Goal: Task Accomplishment & Management: Complete application form

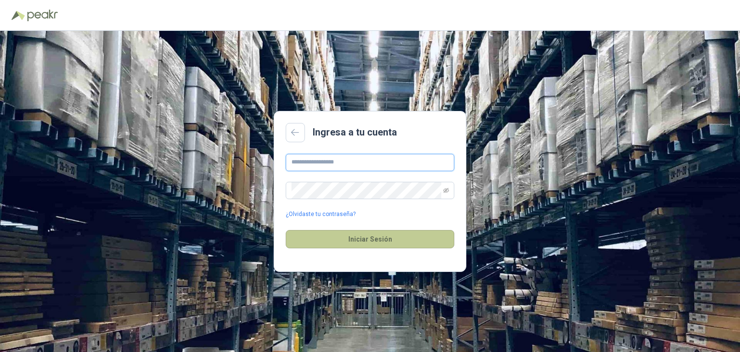
type input "**********"
click at [373, 236] on button "Iniciar Sesión" at bounding box center [370, 239] width 169 height 18
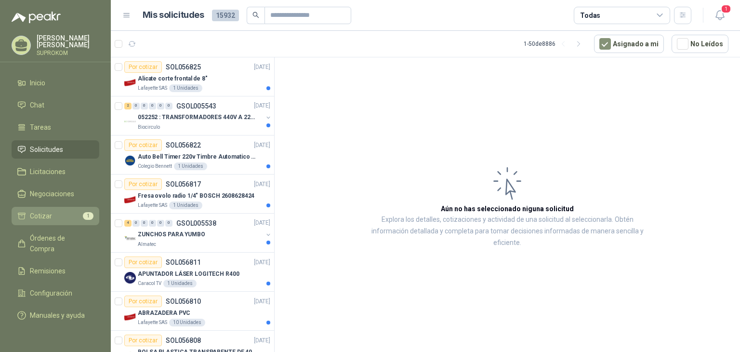
click at [41, 216] on span "Cotizar" at bounding box center [41, 216] width 22 height 11
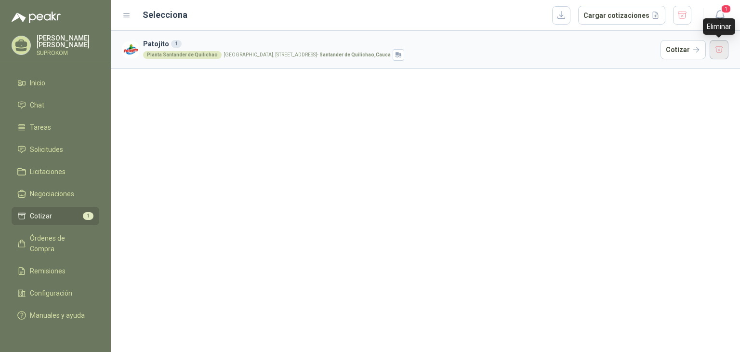
click at [719, 52] on button "button" at bounding box center [719, 49] width 19 height 19
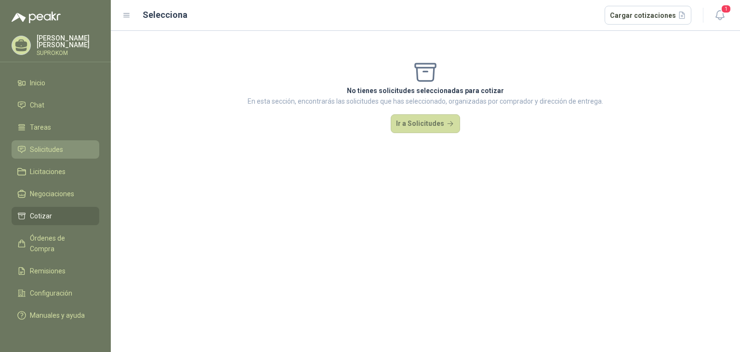
click at [43, 148] on span "Solicitudes" at bounding box center [46, 149] width 33 height 11
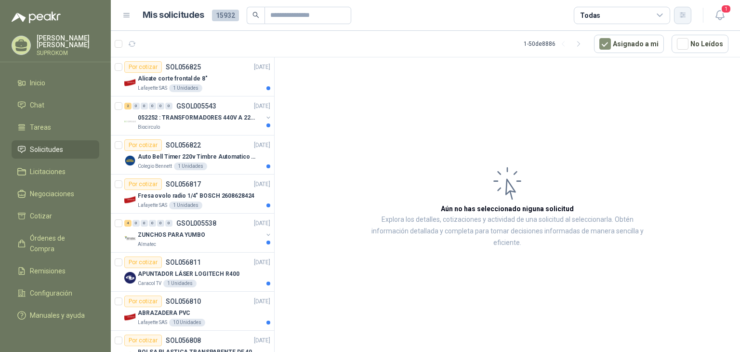
click at [688, 15] on button "button" at bounding box center [682, 15] width 17 height 17
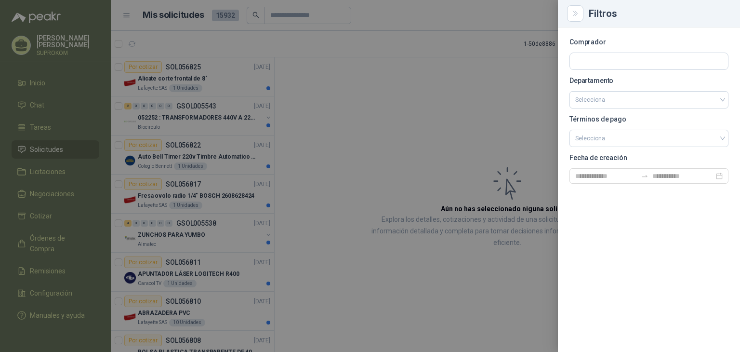
click at [492, 84] on div at bounding box center [370, 176] width 740 height 352
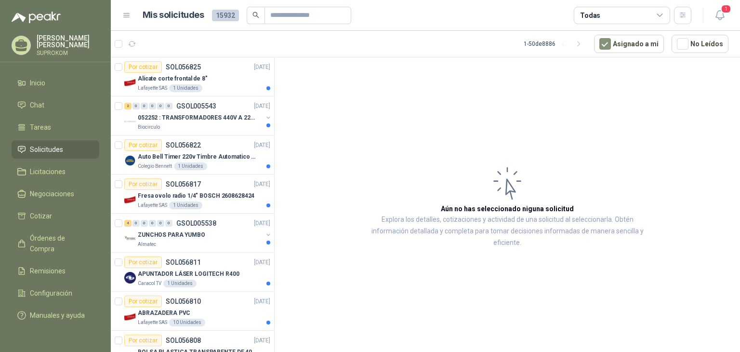
click at [662, 13] on icon at bounding box center [660, 15] width 9 height 9
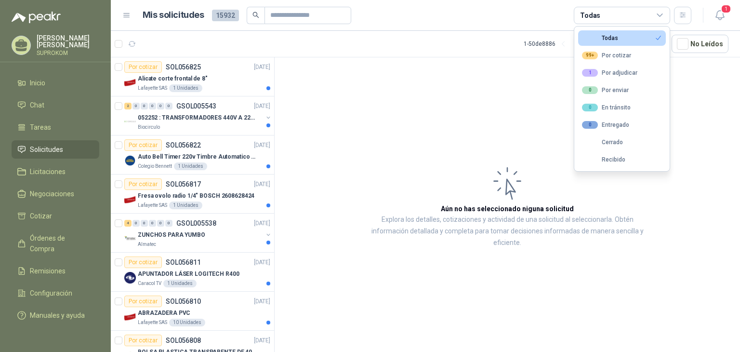
click at [496, 104] on article "Aún no has seleccionado niguna solicitud Explora los detalles, cotizaciones y a…" at bounding box center [508, 206] width 466 height 298
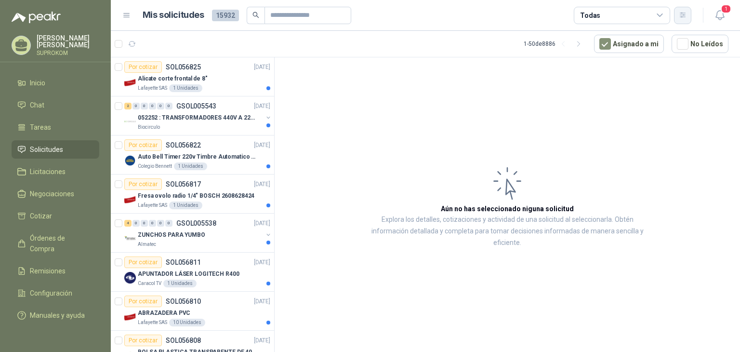
click at [683, 13] on icon "button" at bounding box center [683, 15] width 8 height 8
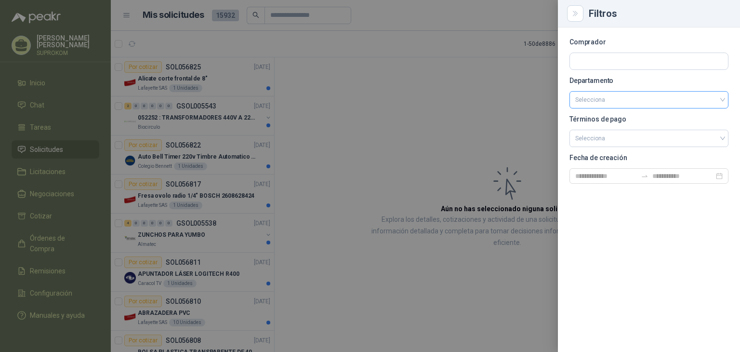
click at [607, 97] on input "search" at bounding box center [650, 100] width 148 height 16
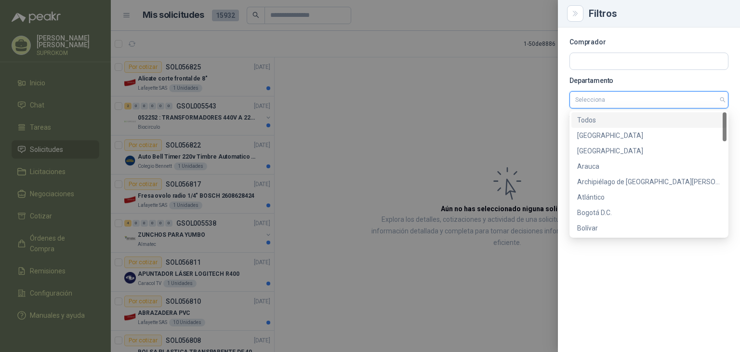
click at [607, 97] on input "search" at bounding box center [650, 100] width 148 height 16
click at [608, 64] on input "text" at bounding box center [649, 61] width 158 height 16
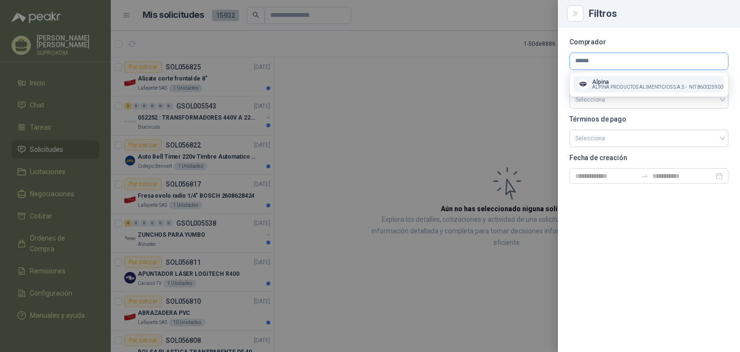
type input "******"
click at [607, 81] on p "Alpina" at bounding box center [657, 82] width 131 height 6
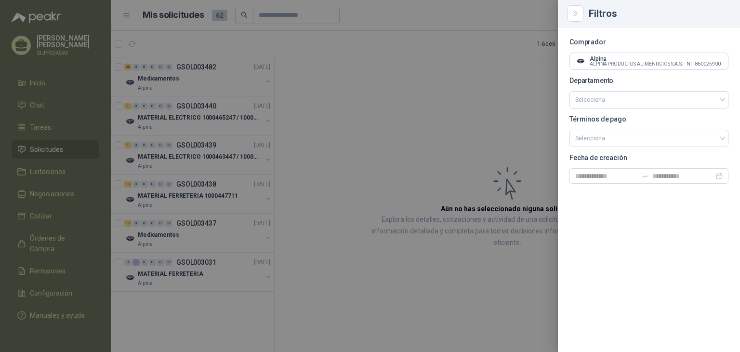
click at [528, 58] on div at bounding box center [370, 176] width 740 height 352
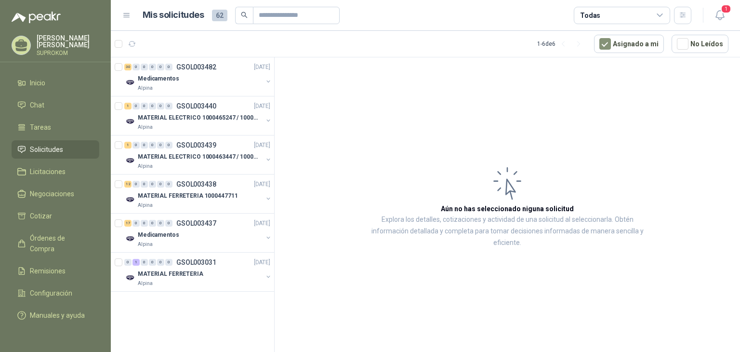
click at [663, 16] on icon at bounding box center [660, 15] width 9 height 9
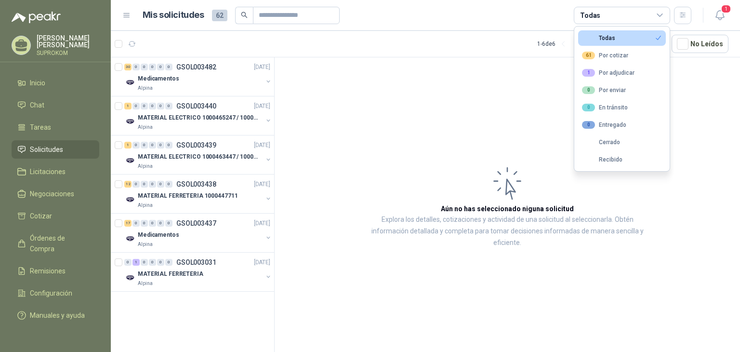
click at [626, 40] on button "Todas" at bounding box center [622, 37] width 88 height 15
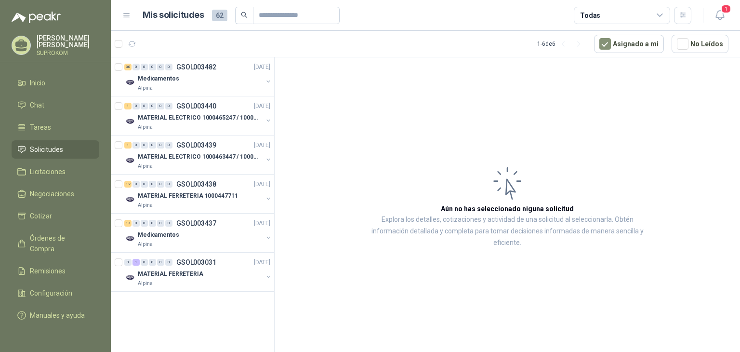
click at [663, 14] on icon at bounding box center [660, 15] width 9 height 9
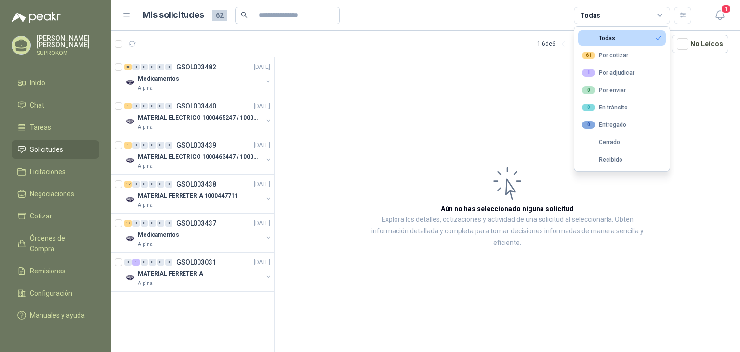
click at [559, 71] on article "Aún no has seleccionado niguna solicitud Explora los detalles, cotizaciones y a…" at bounding box center [508, 206] width 466 height 298
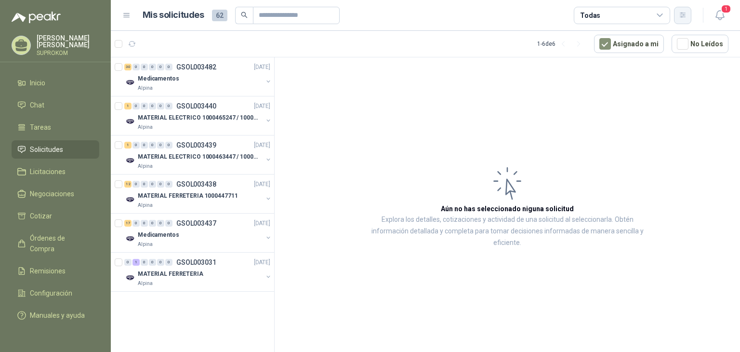
click at [688, 14] on button "button" at bounding box center [682, 15] width 17 height 17
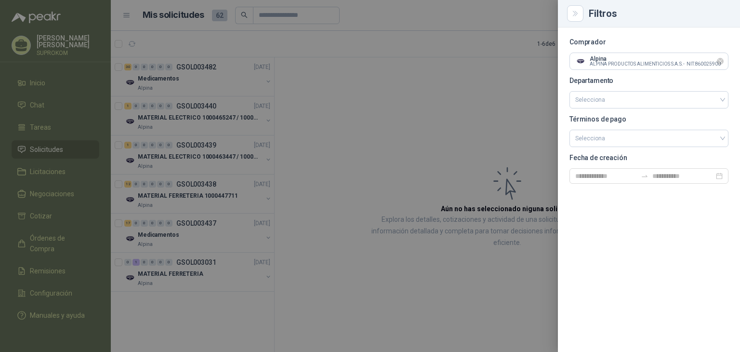
click at [720, 60] on icon "Limpiar" at bounding box center [721, 61] width 8 height 8
click at [543, 81] on div at bounding box center [370, 176] width 740 height 352
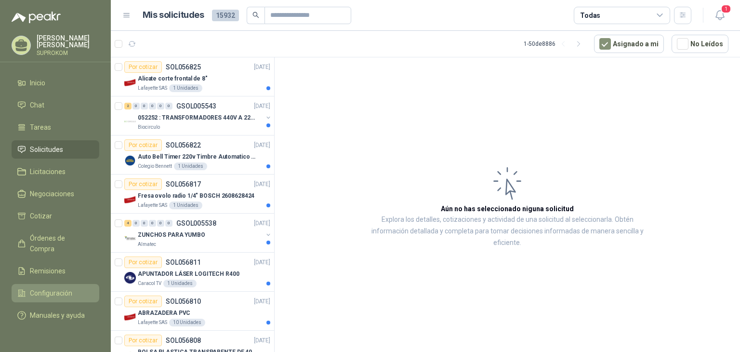
click at [67, 288] on span "Configuración" at bounding box center [51, 293] width 42 height 11
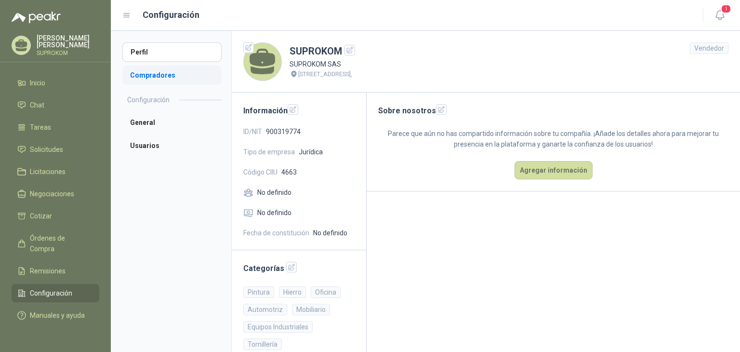
click at [148, 74] on li "Compradores" at bounding box center [171, 75] width 99 height 19
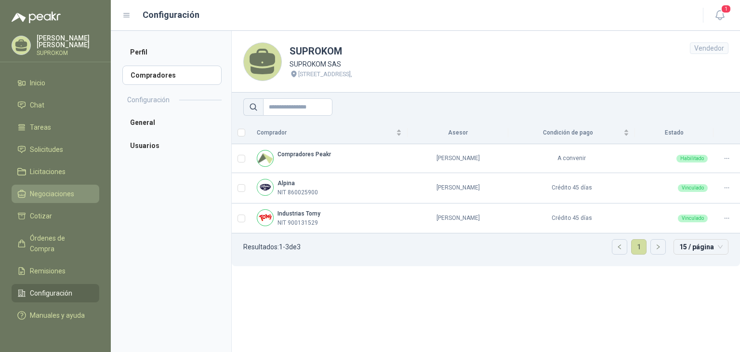
click at [46, 191] on span "Negociaciones" at bounding box center [52, 193] width 44 height 11
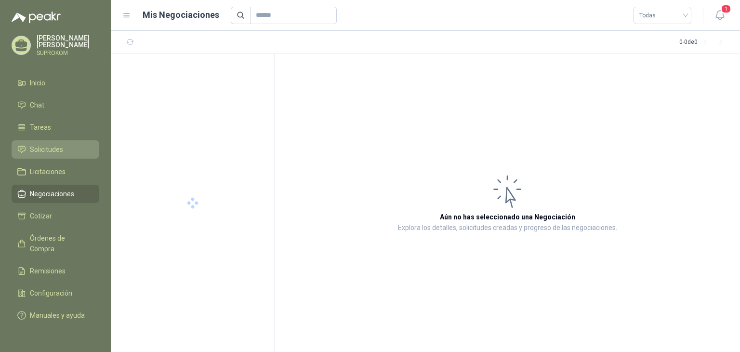
click at [47, 148] on span "Solicitudes" at bounding box center [46, 149] width 33 height 11
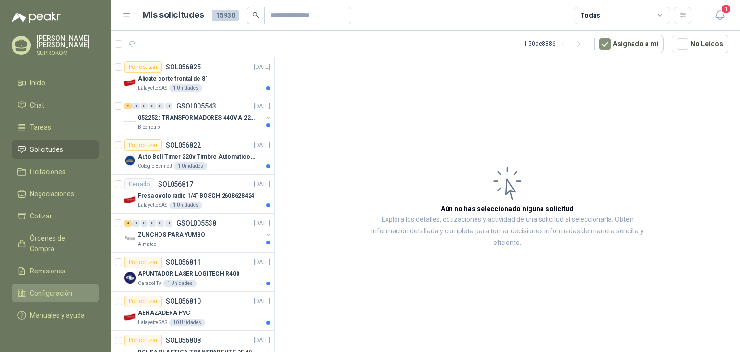
click at [65, 288] on span "Configuración" at bounding box center [51, 293] width 42 height 11
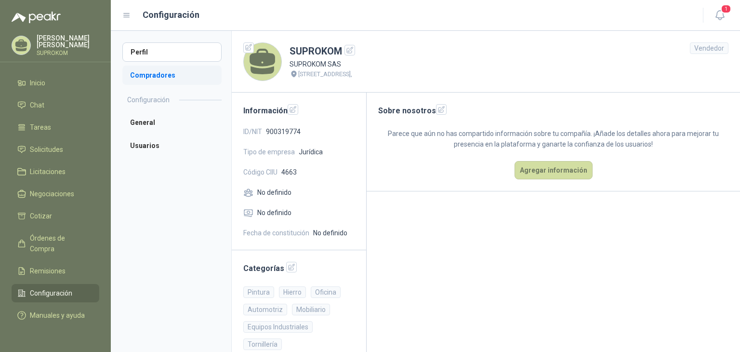
click at [155, 76] on li "Compradores" at bounding box center [171, 75] width 99 height 19
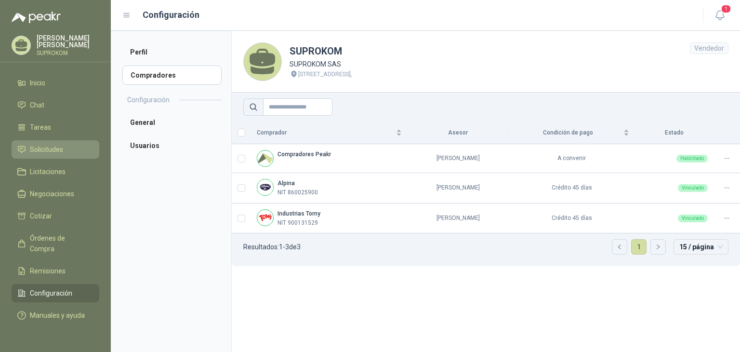
click at [57, 149] on span "Solicitudes" at bounding box center [46, 149] width 33 height 11
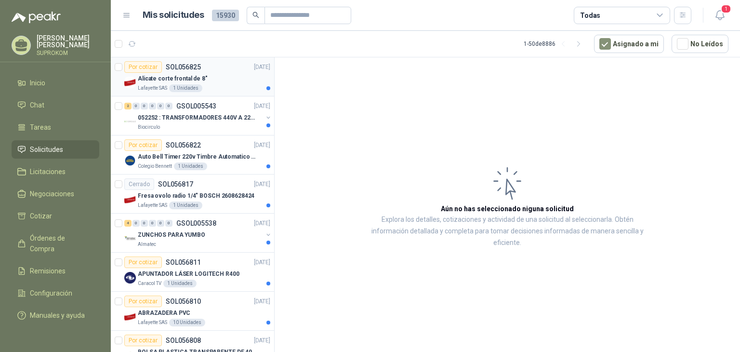
click at [216, 76] on div "Alicate corte frontal de 8"" at bounding box center [204, 79] width 133 height 12
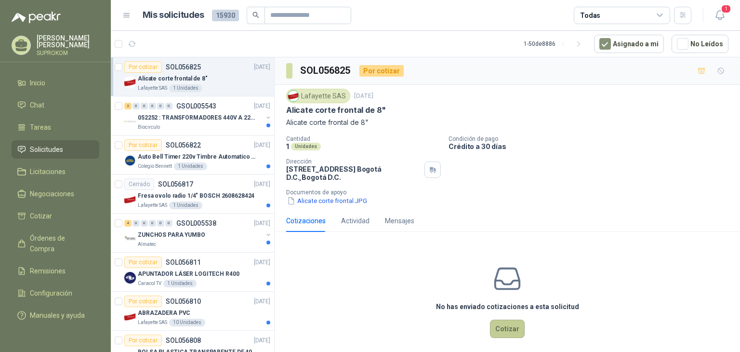
click at [508, 325] on button "Cotizar" at bounding box center [507, 329] width 35 height 18
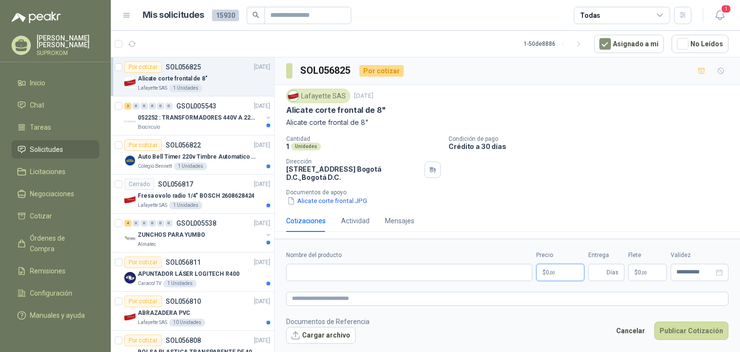
click at [549, 273] on body "[PERSON_NAME] SUPROKOM Inicio Chat Tareas Solicitudes Licitaciones Negociacione…" at bounding box center [370, 176] width 740 height 352
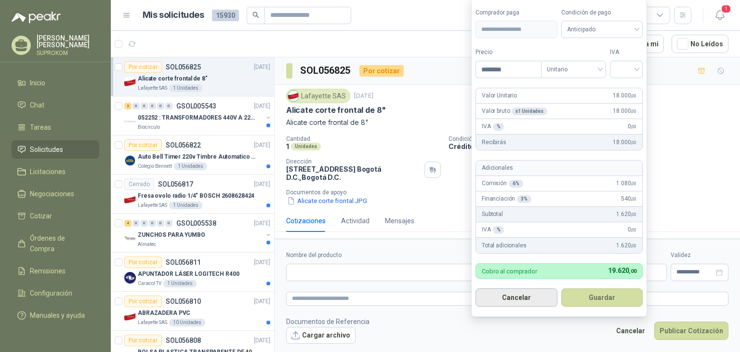
click at [538, 296] on button "Cancelar" at bounding box center [517, 297] width 82 height 18
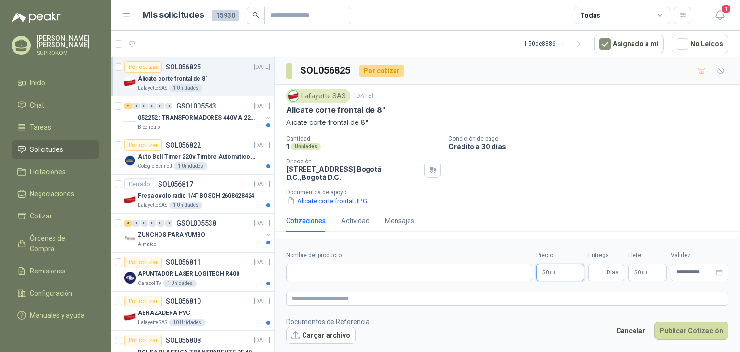
click at [557, 273] on body "[PERSON_NAME] SUPROKOM Inicio Chat Tareas Solicitudes Licitaciones Negociacione…" at bounding box center [370, 176] width 740 height 352
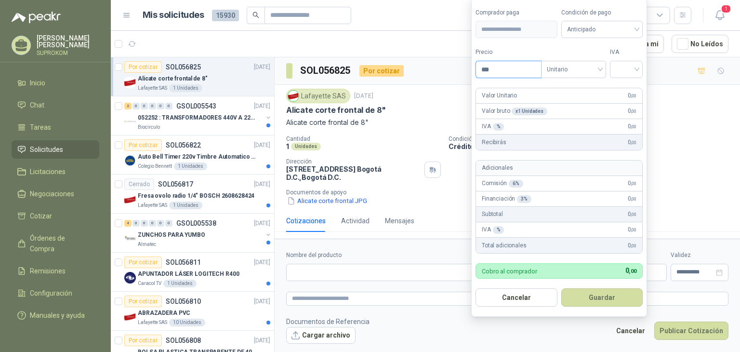
click at [494, 66] on input "***" at bounding box center [508, 69] width 65 height 16
type input "********"
click at [589, 294] on button "Guardar" at bounding box center [603, 297] width 82 height 18
click at [633, 72] on input "search" at bounding box center [626, 68] width 21 height 14
click at [627, 85] on div "19%" at bounding box center [629, 90] width 18 height 11
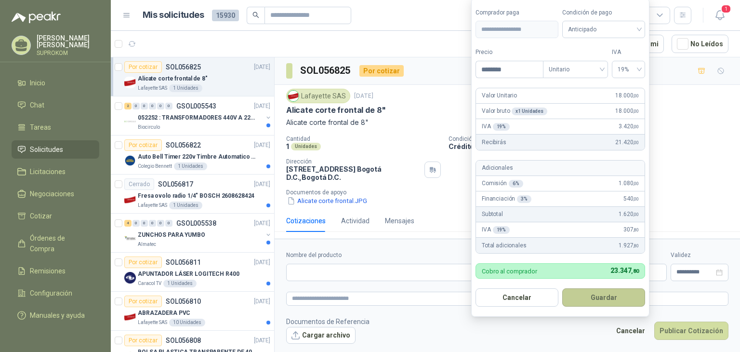
click at [608, 296] on button "Guardar" at bounding box center [604, 297] width 83 height 18
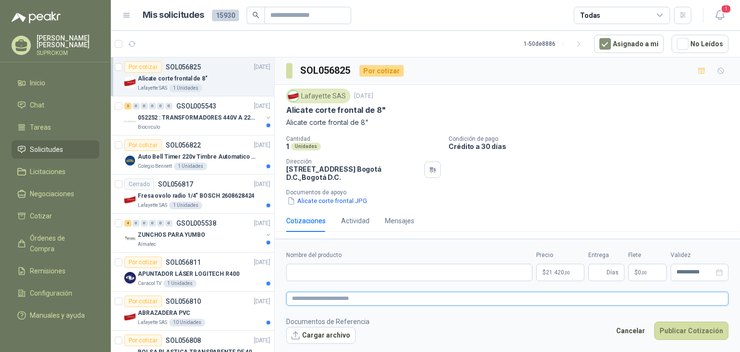
click at [510, 299] on textarea at bounding box center [507, 299] width 443 height 14
type textarea "*"
click at [592, 270] on span "Días" at bounding box center [607, 272] width 36 height 17
type input "*"
click at [482, 242] on form "**********" at bounding box center [508, 297] width 466 height 117
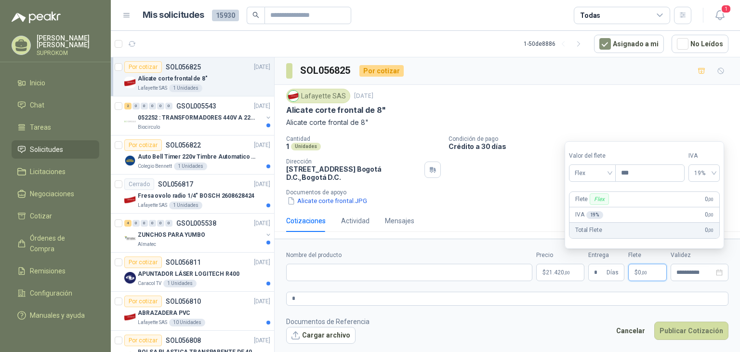
click at [640, 270] on span "0 ,00" at bounding box center [642, 272] width 9 height 6
type input "********"
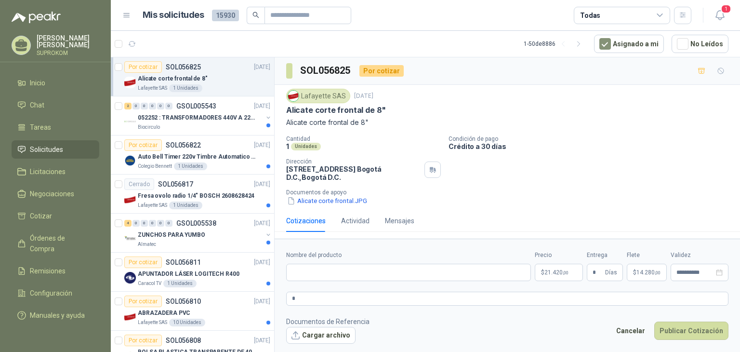
click at [532, 311] on form "**********" at bounding box center [508, 297] width 466 height 117
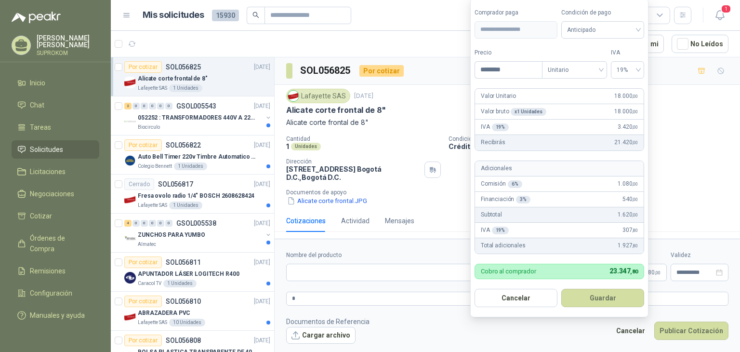
click at [569, 269] on body "[PERSON_NAME] SUPROKOM Inicio Chat Tareas Solicitudes Licitaciones Negociacione…" at bounding box center [370, 176] width 740 height 352
click at [588, 28] on span "Anticipado" at bounding box center [602, 29] width 71 height 14
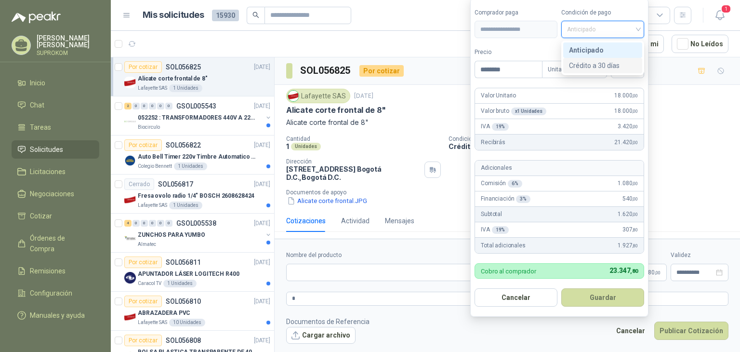
click at [598, 65] on div "Crédito a 30 días" at bounding box center [602, 65] width 67 height 11
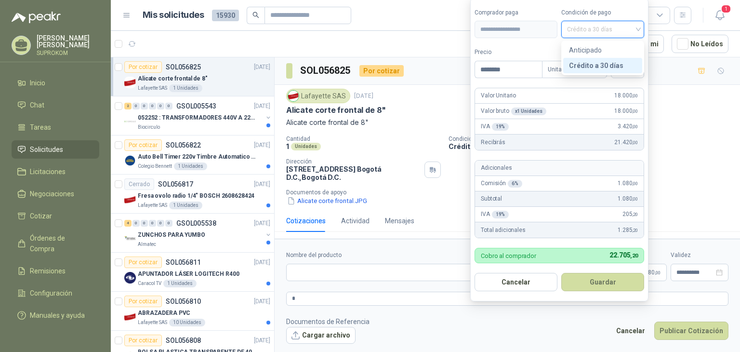
click at [586, 33] on span "Crédito a 30 días" at bounding box center [602, 29] width 71 height 14
click at [586, 50] on div "Anticipado" at bounding box center [602, 50] width 67 height 11
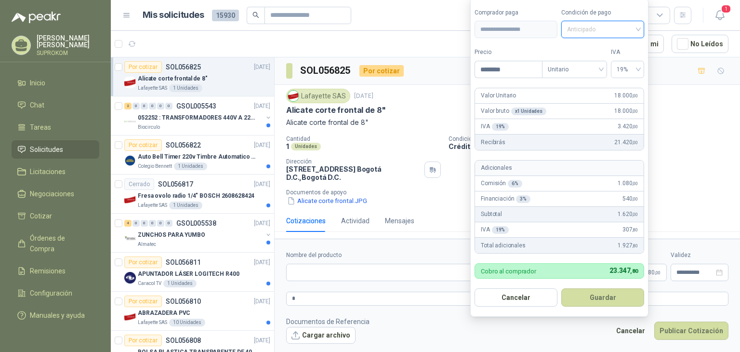
click at [592, 33] on span "Anticipado" at bounding box center [602, 29] width 71 height 14
click at [590, 67] on div "Crédito a 30 días" at bounding box center [602, 65] width 67 height 11
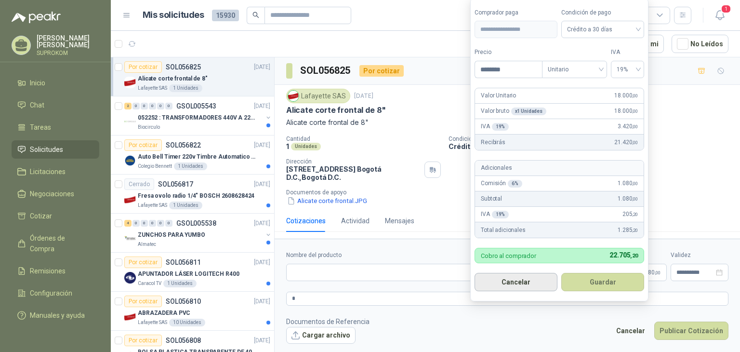
click at [528, 282] on button "Cancelar" at bounding box center [516, 282] width 83 height 18
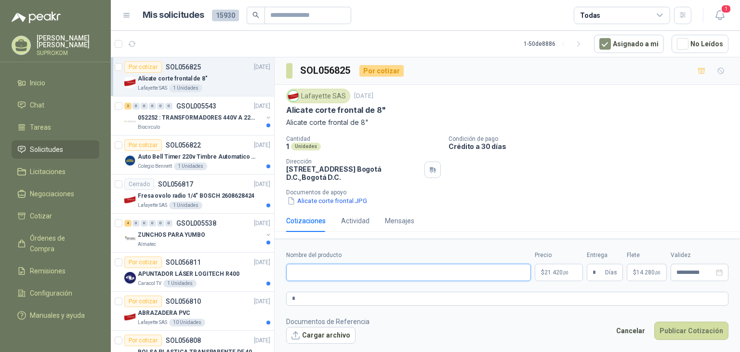
click at [315, 272] on input "Nombre del producto" at bounding box center [408, 272] width 245 height 17
click at [642, 333] on button "Cancelar" at bounding box center [631, 331] width 40 height 18
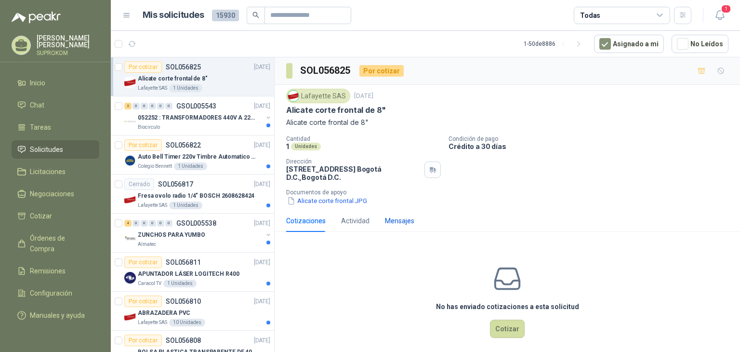
click at [407, 224] on div "Mensajes" at bounding box center [399, 220] width 29 height 11
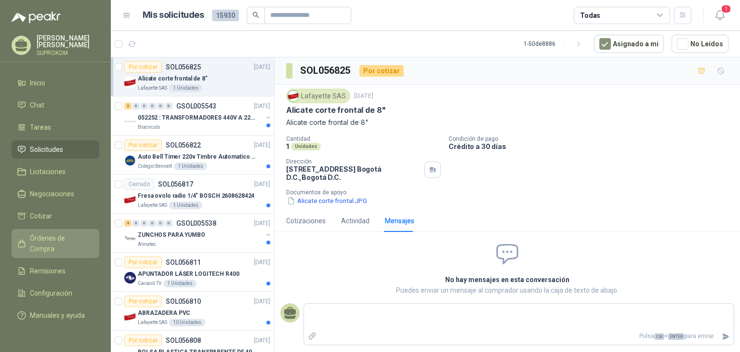
click at [71, 233] on span "Órdenes de Compra" at bounding box center [60, 243] width 60 height 21
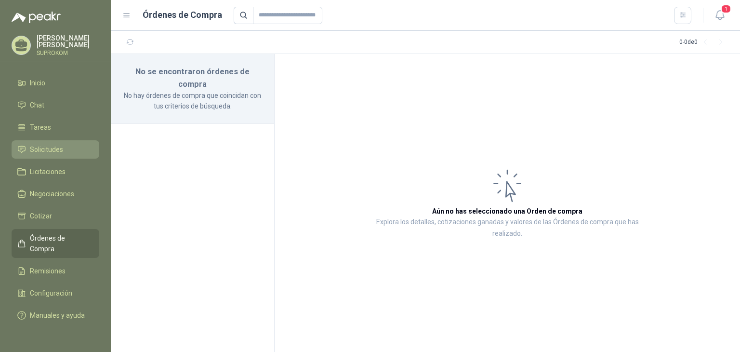
click at [45, 154] on link "Solicitudes" at bounding box center [56, 149] width 88 height 18
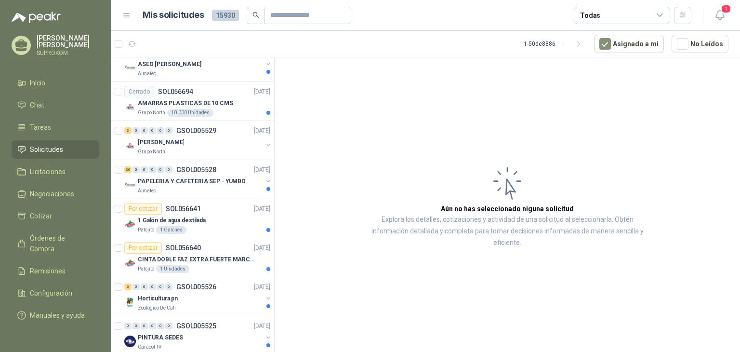
scroll to position [1042, 0]
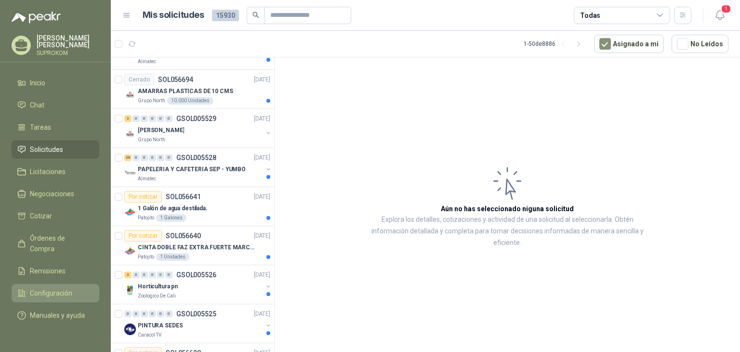
click at [39, 288] on span "Configuración" at bounding box center [51, 293] width 42 height 11
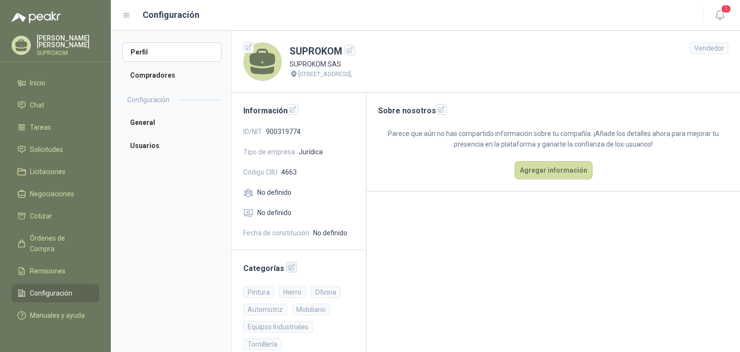
click at [289, 265] on icon "button" at bounding box center [292, 267] width 6 height 6
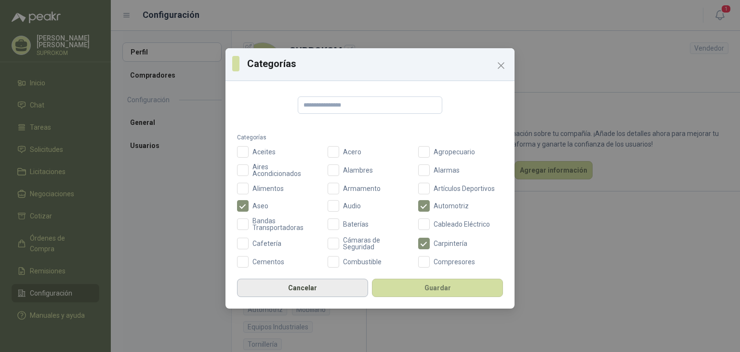
click at [292, 286] on button "Cancelar" at bounding box center [302, 288] width 131 height 18
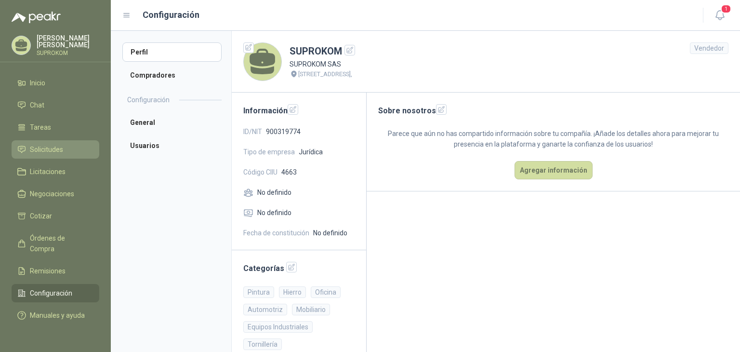
click at [59, 149] on span "Solicitudes" at bounding box center [46, 149] width 33 height 11
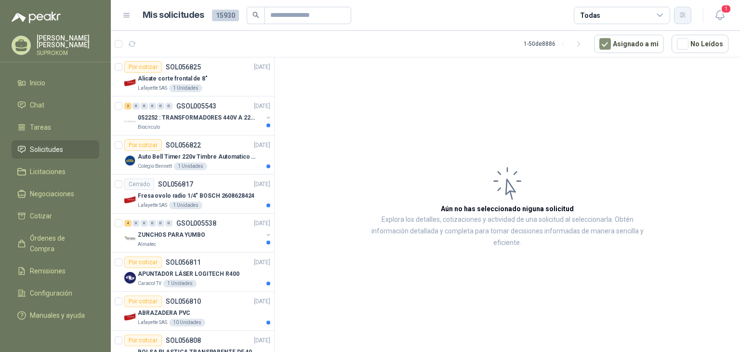
click at [680, 14] on icon "button" at bounding box center [683, 15] width 8 height 8
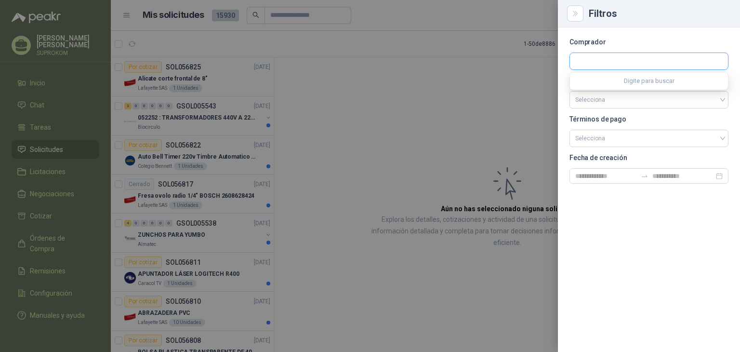
click at [617, 62] on input "text" at bounding box center [649, 61] width 158 height 16
type input "******"
click at [613, 85] on span "ALPINA PRODUCTOS ALIMENTICIOS S.A.S. -" at bounding box center [639, 87] width 95 height 5
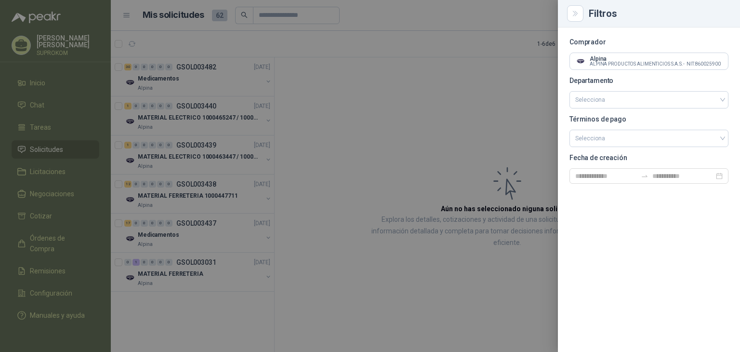
click at [470, 118] on div at bounding box center [370, 176] width 740 height 352
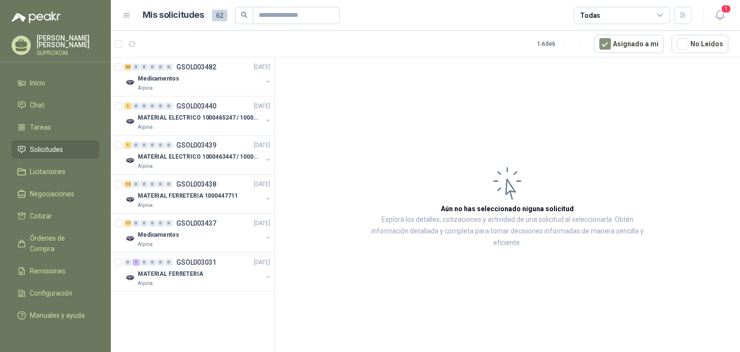
click at [659, 12] on icon at bounding box center [660, 15] width 9 height 9
click at [52, 169] on span "Licitaciones" at bounding box center [48, 171] width 36 height 11
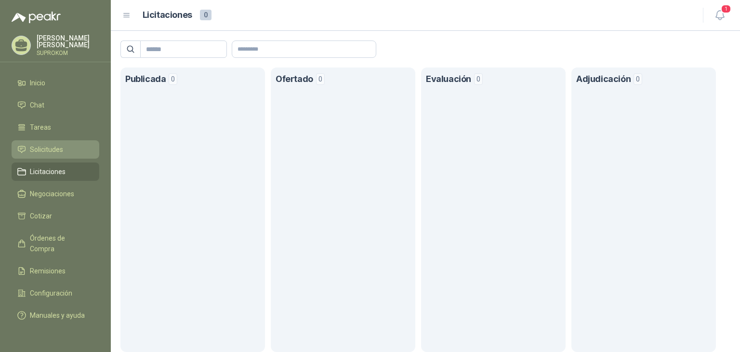
click at [64, 150] on li "Solicitudes" at bounding box center [55, 149] width 76 height 11
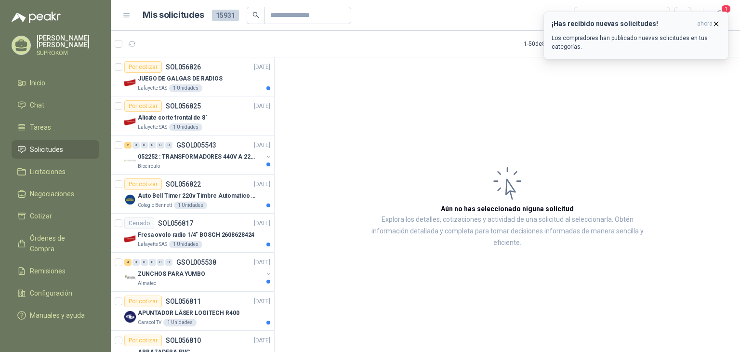
click at [717, 24] on icon "button" at bounding box center [717, 24] width 4 height 4
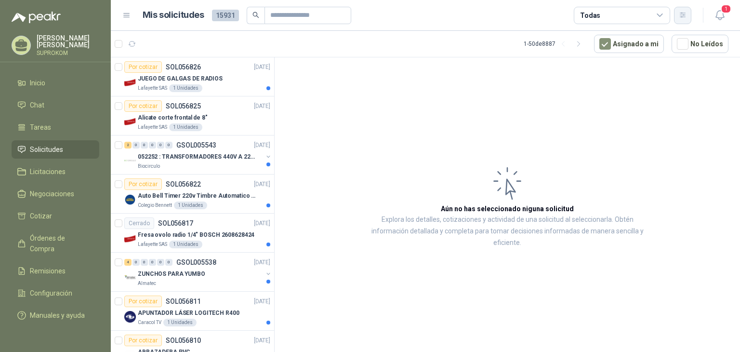
click at [686, 20] on button "button" at bounding box center [682, 15] width 17 height 17
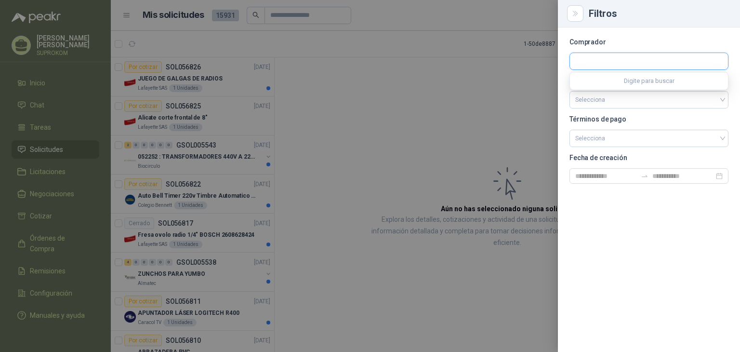
click at [613, 64] on input "text" at bounding box center [649, 61] width 158 height 16
type input "***"
click at [615, 81] on p "Industrias Tomy" at bounding box center [628, 82] width 73 height 6
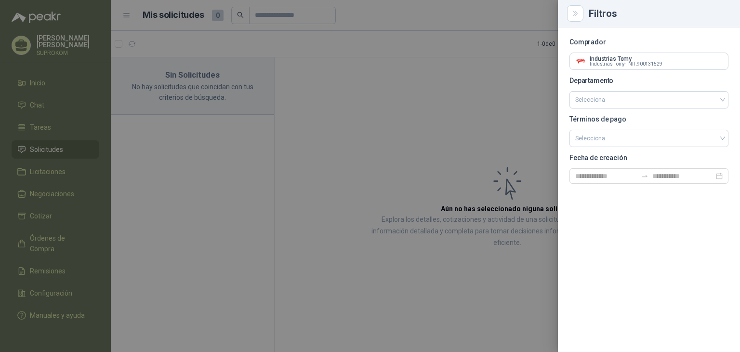
click at [390, 151] on div at bounding box center [370, 176] width 740 height 352
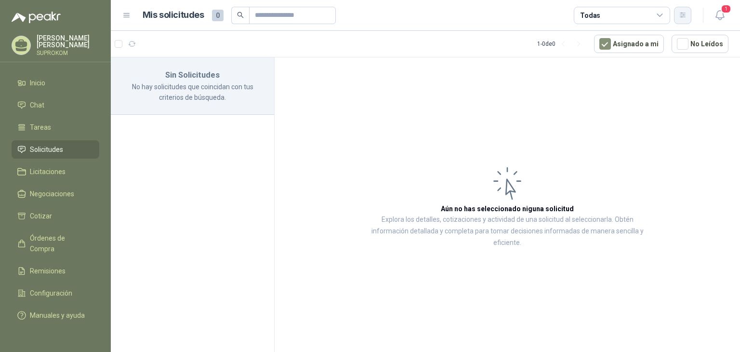
click at [684, 16] on icon "button" at bounding box center [683, 15] width 8 height 8
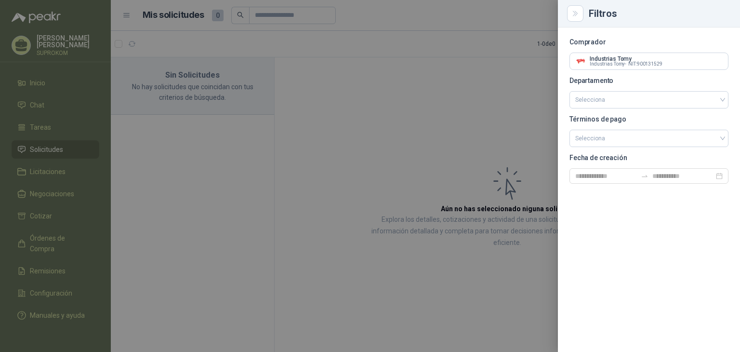
click at [431, 153] on div at bounding box center [370, 176] width 740 height 352
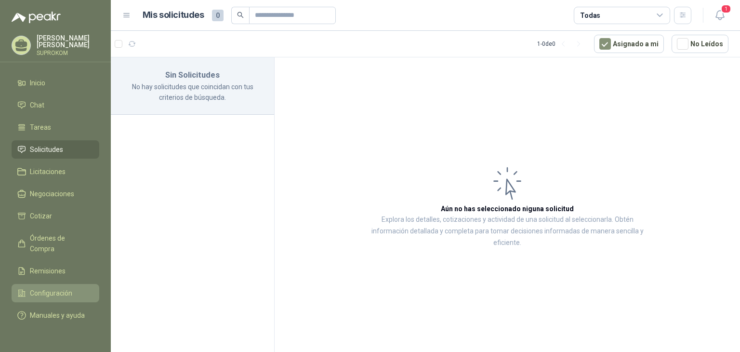
click at [61, 288] on span "Configuración" at bounding box center [51, 293] width 42 height 11
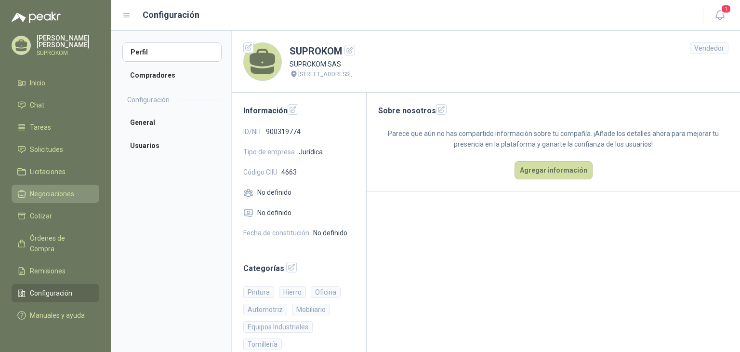
click at [67, 193] on span "Negociaciones" at bounding box center [52, 193] width 44 height 11
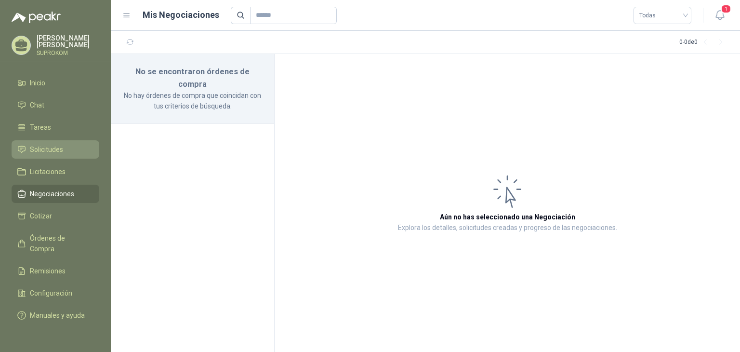
click at [55, 147] on span "Solicitudes" at bounding box center [46, 149] width 33 height 11
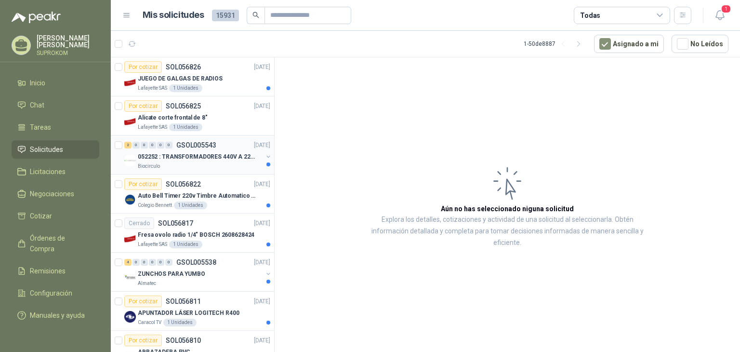
click at [203, 161] on p "052252 : TRANSFORMADORES 440V A 220 V" at bounding box center [198, 156] width 120 height 9
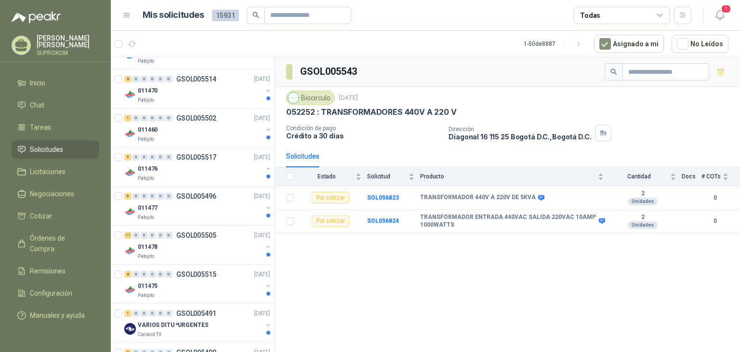
scroll to position [1663, 0]
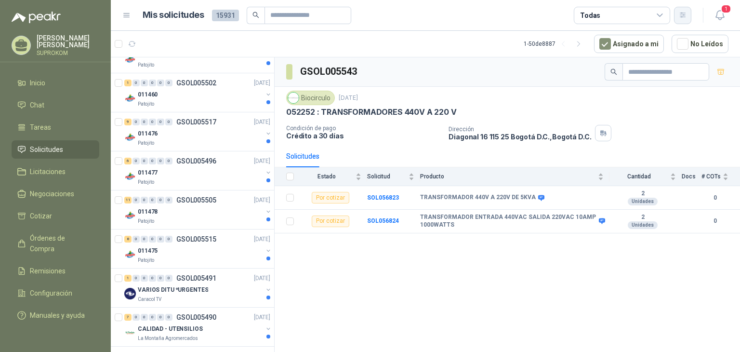
click at [680, 14] on icon "button" at bounding box center [683, 15] width 8 height 8
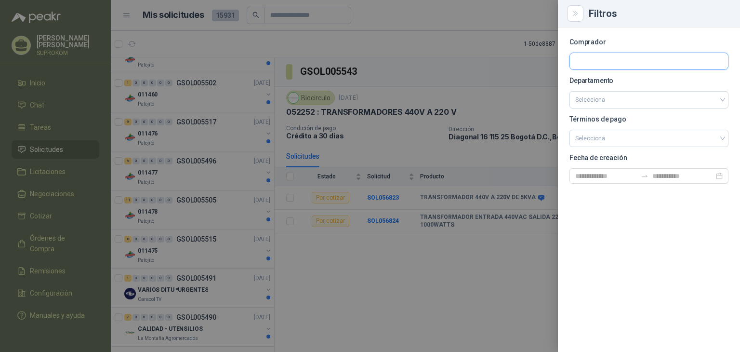
click at [609, 63] on input "text" at bounding box center [649, 61] width 158 height 16
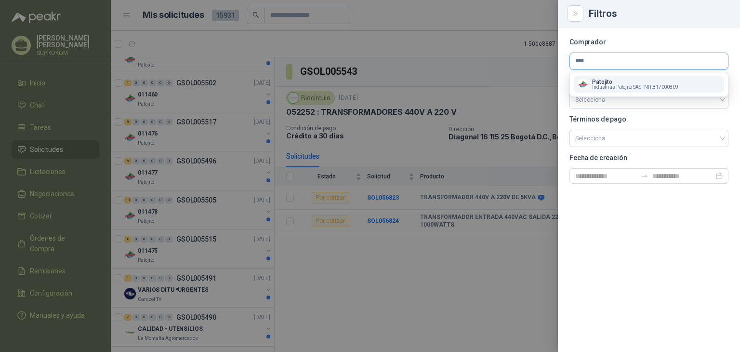
type input "****"
click at [613, 78] on button "Patojito Industrias Patojito SAS - NIT : 817000809" at bounding box center [649, 84] width 150 height 16
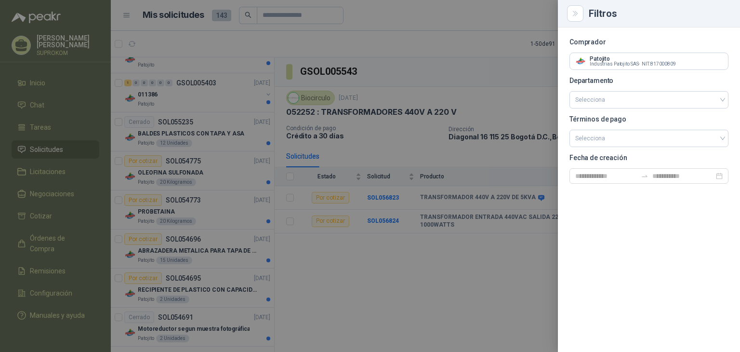
scroll to position [417, 0]
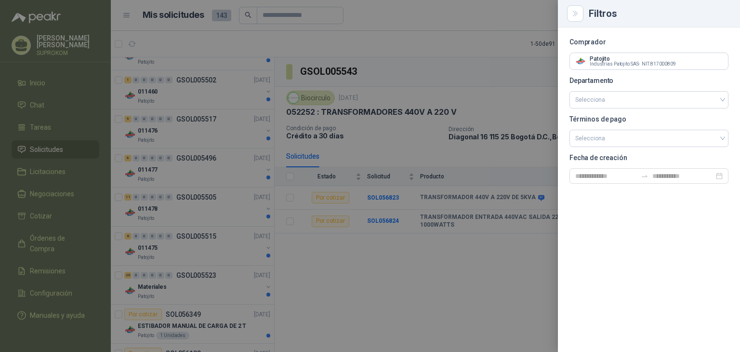
click at [453, 302] on div at bounding box center [370, 176] width 740 height 352
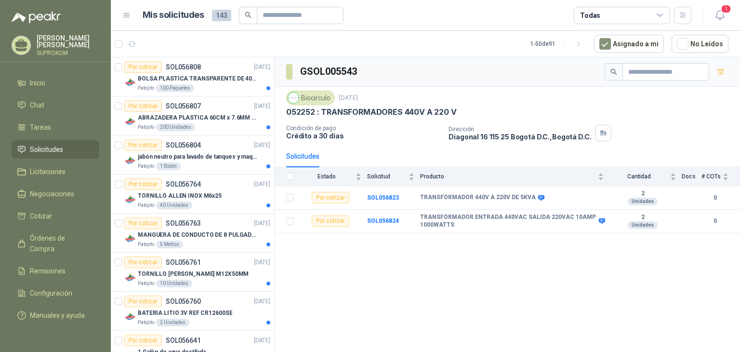
scroll to position [260, 0]
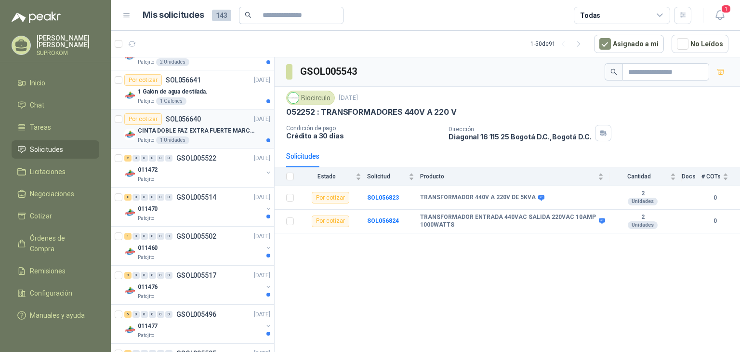
click at [200, 129] on p "CINTA DOBLE FAZ EXTRA FUERTE MARCA:3M" at bounding box center [198, 130] width 120 height 9
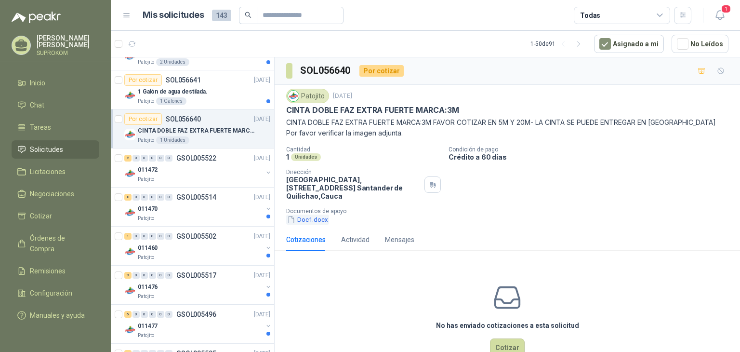
click at [315, 218] on button "Doc1.docx" at bounding box center [307, 220] width 43 height 10
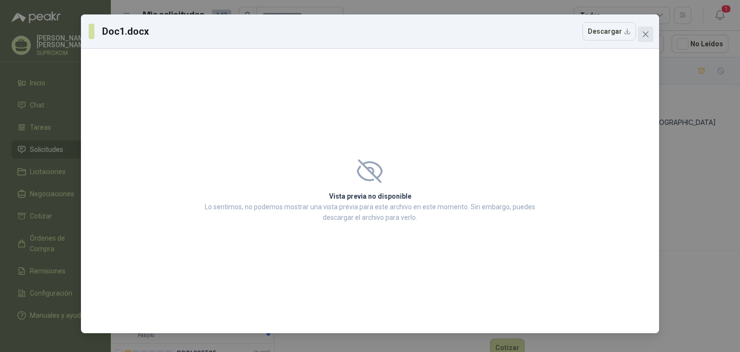
click at [647, 36] on icon "close" at bounding box center [646, 34] width 6 height 6
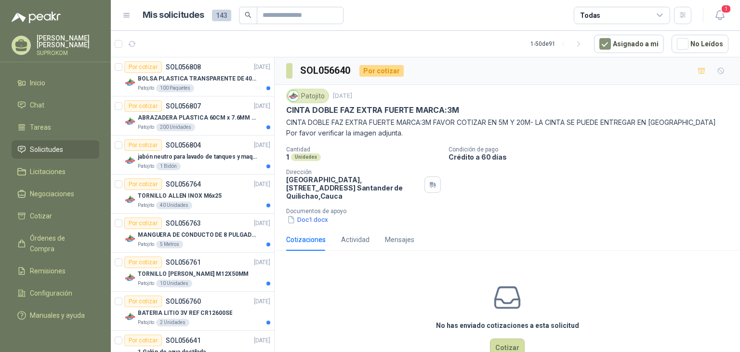
click at [49, 50] on p "SUPROKOM" at bounding box center [68, 53] width 63 height 6
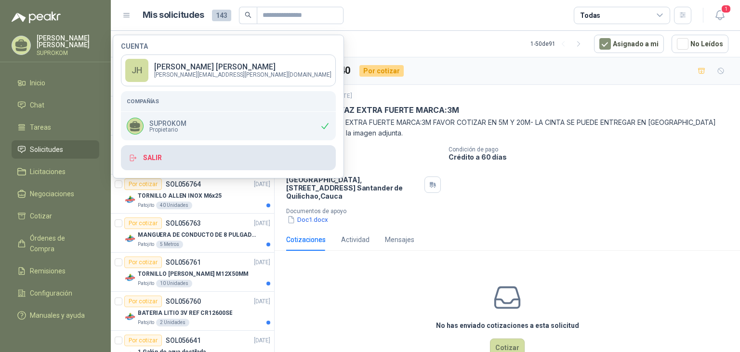
click at [156, 164] on button "Salir" at bounding box center [228, 157] width 215 height 25
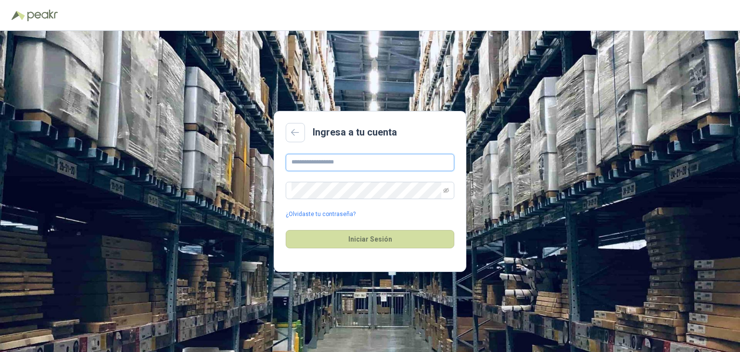
type input "**********"
